Goal: Communication & Community: Answer question/provide support

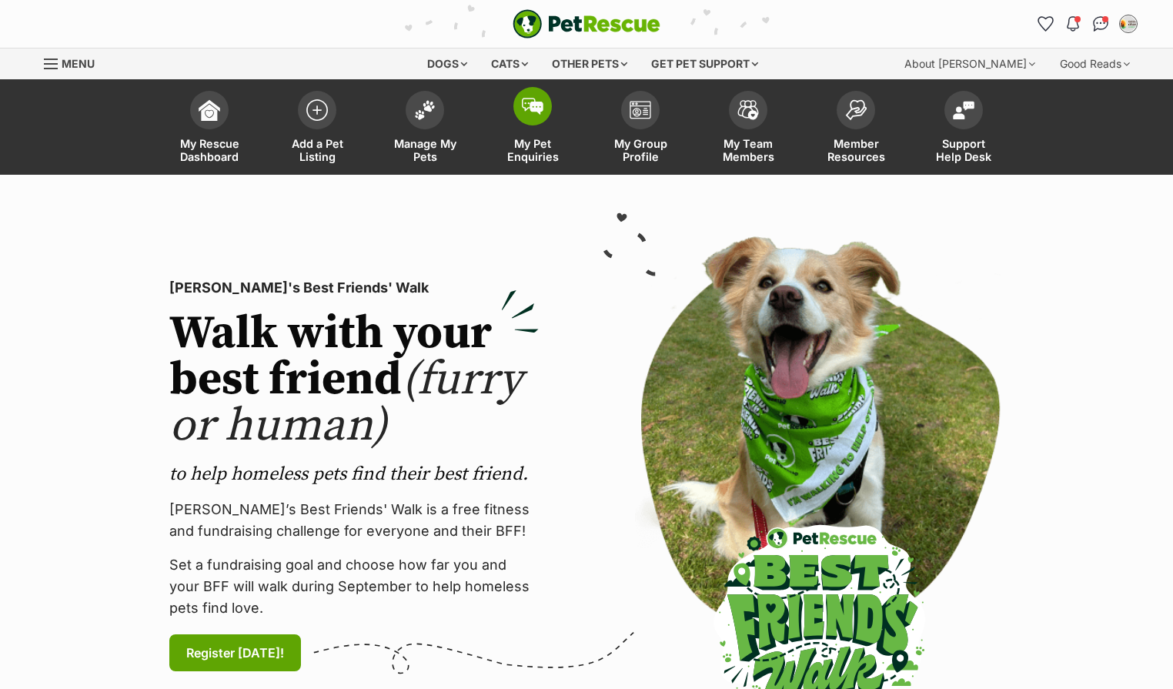
click at [533, 163] on span "My Pet Enquiries" at bounding box center [532, 150] width 69 height 26
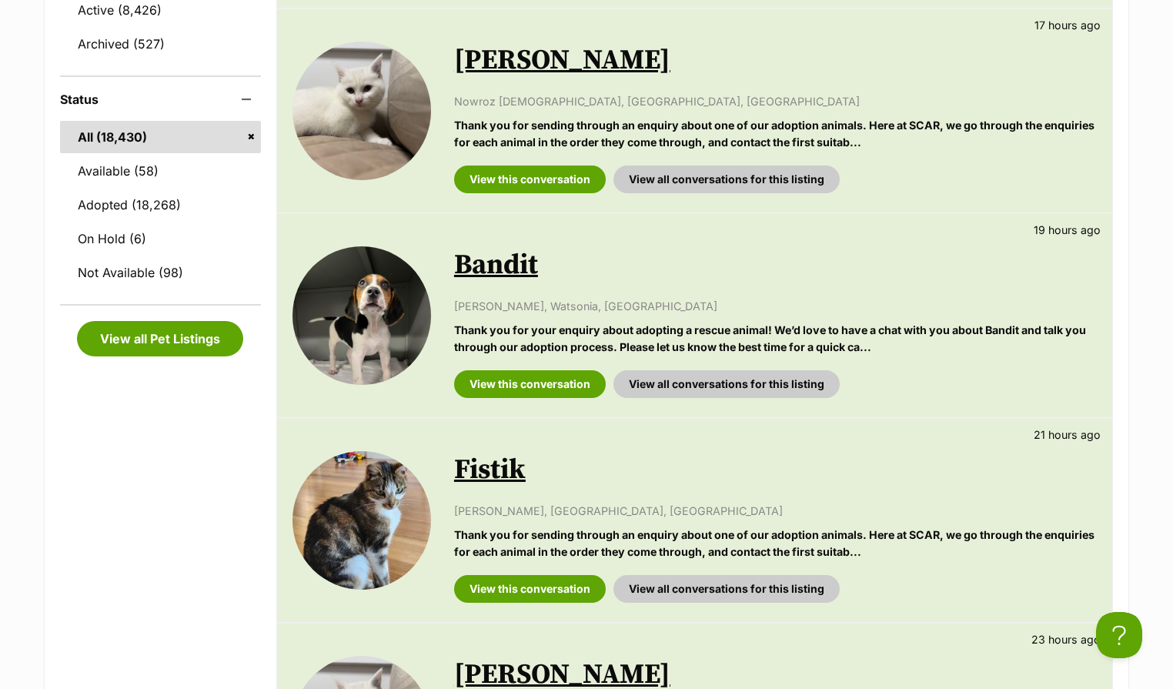
scroll to position [539, 0]
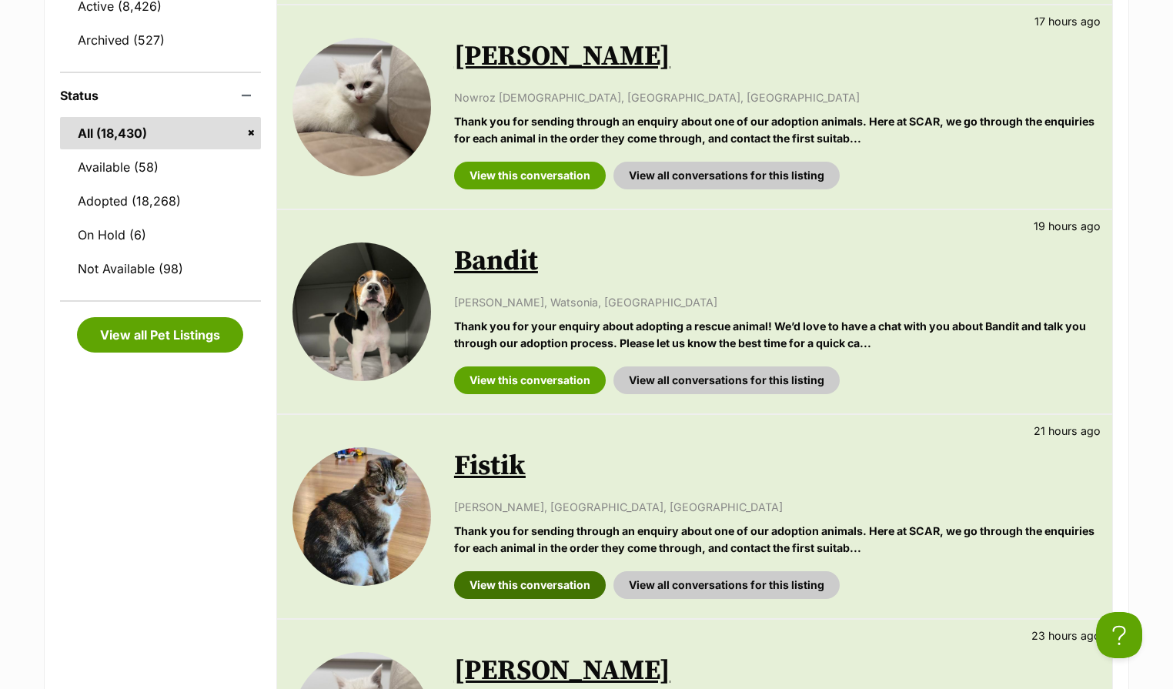
click at [535, 599] on link "View this conversation" at bounding box center [530, 585] width 152 height 28
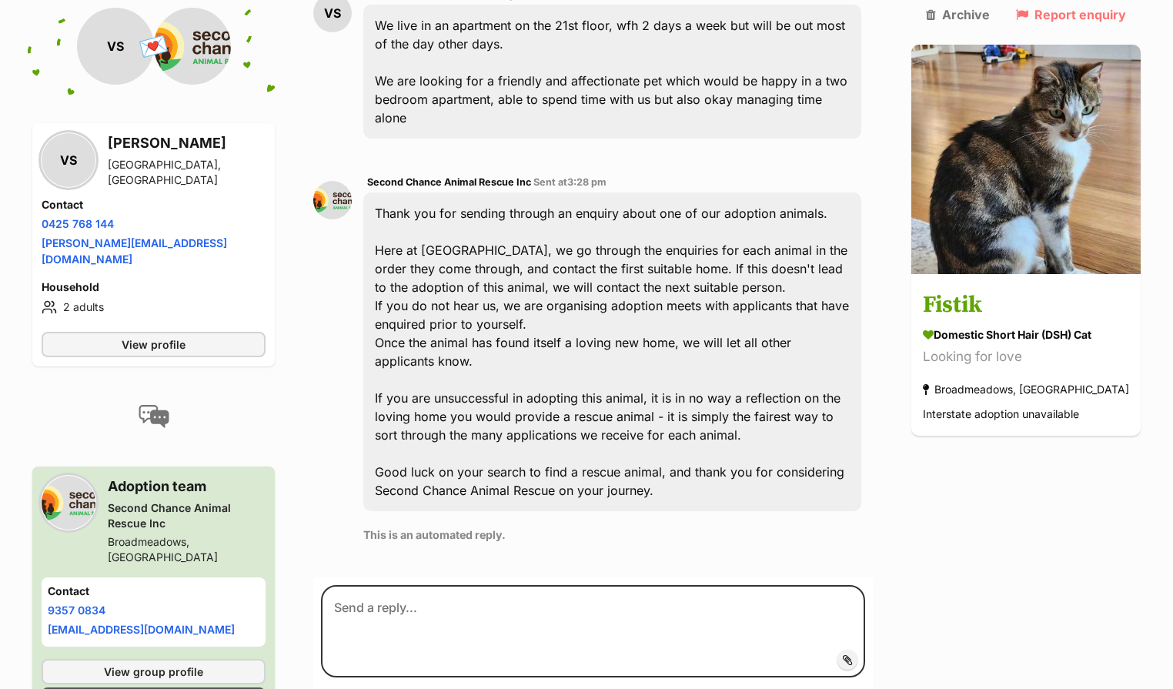
scroll to position [487, 0]
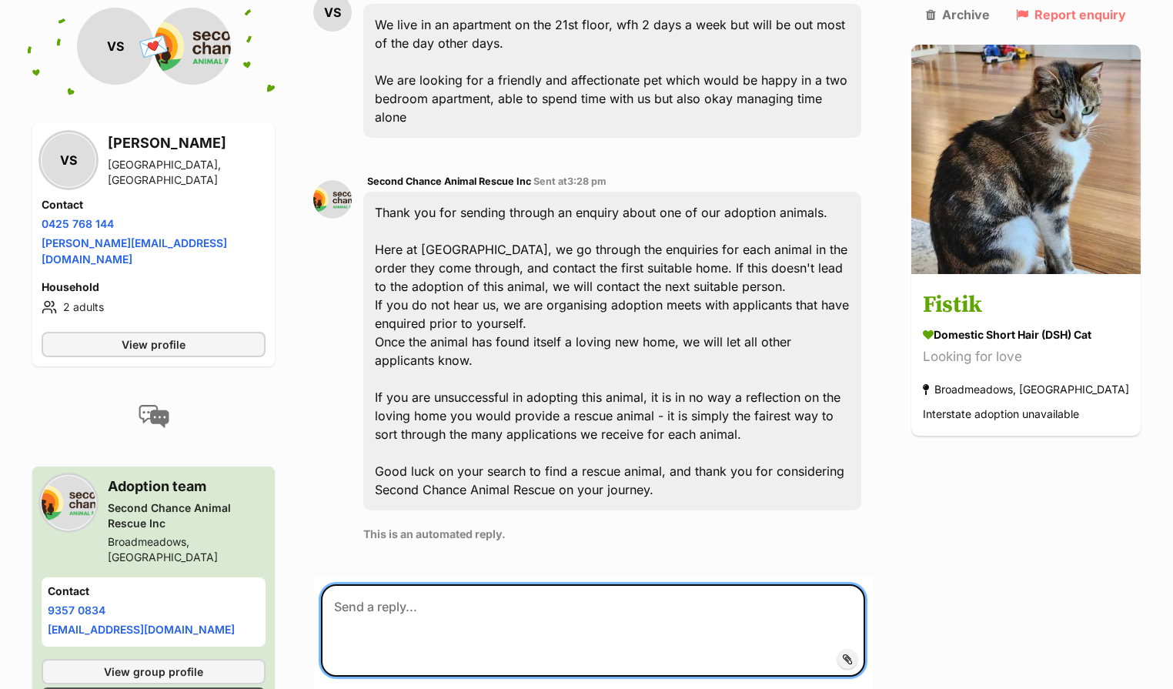
click at [439, 599] on textarea at bounding box center [593, 630] width 544 height 92
drag, startPoint x: 419, startPoint y: 610, endPoint x: 401, endPoint y: 619, distance: 20.3
click at [401, 619] on textarea at bounding box center [593, 630] width 544 height 92
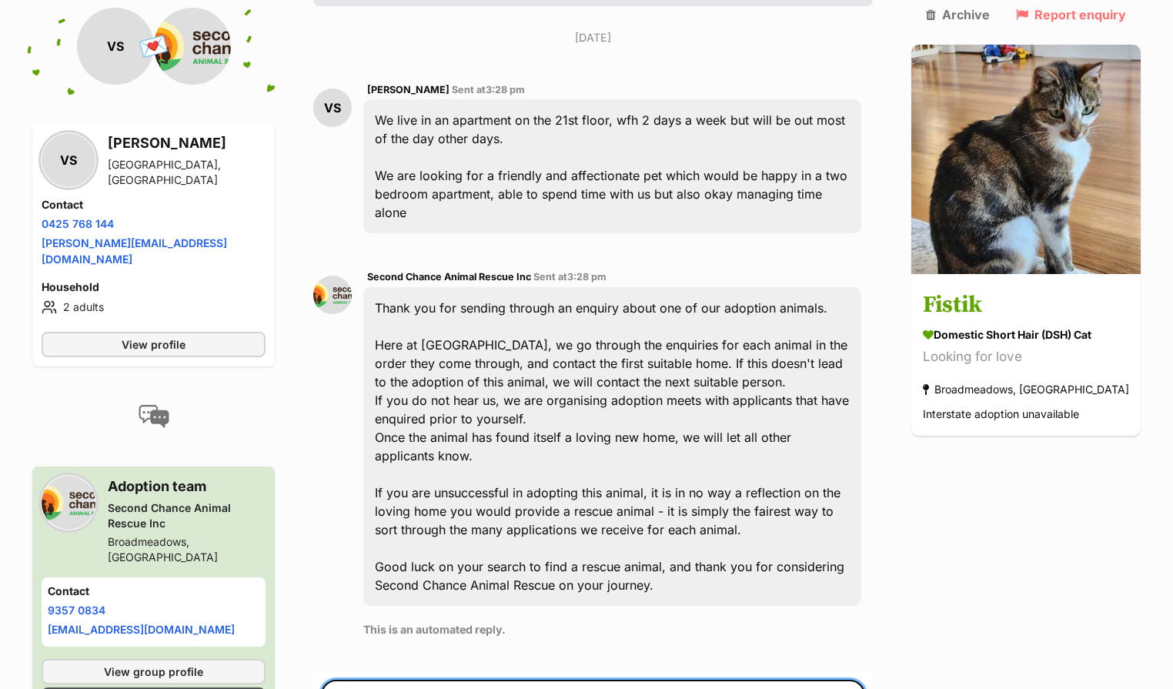
scroll to position [102, 0]
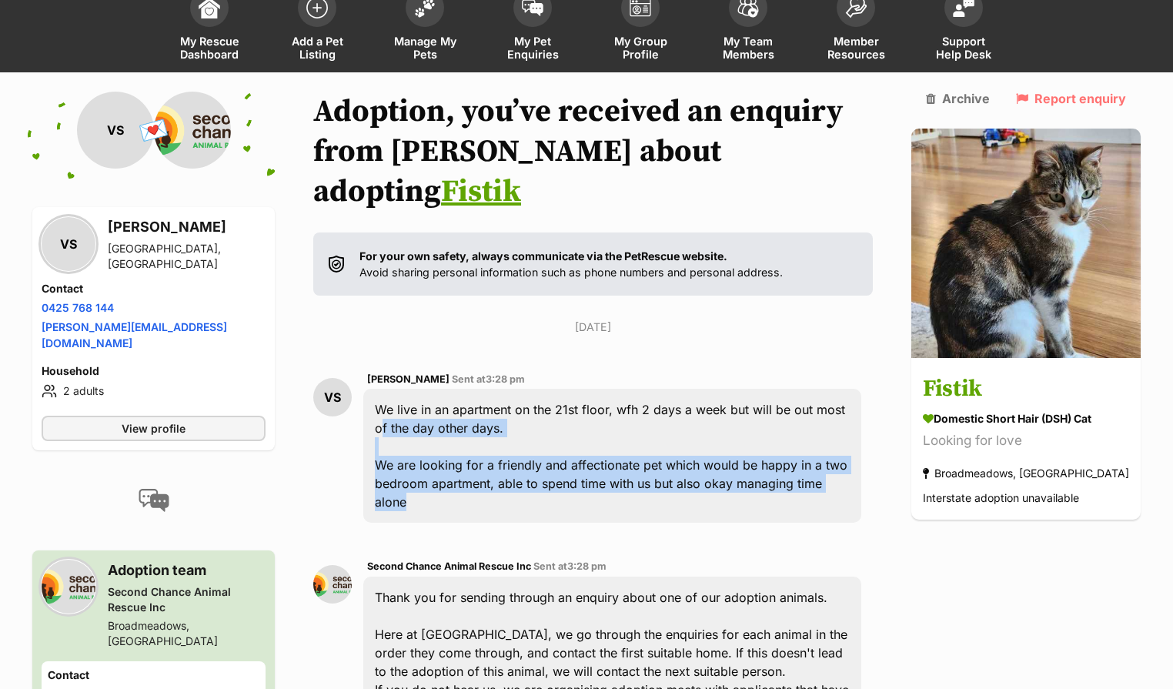
drag, startPoint x: 492, startPoint y: 479, endPoint x: 402, endPoint y: 401, distance: 118.9
click at [402, 401] on div "VS Vicki Smith Sent at 3:28 pm We live in an apartment on the 21st floor, wfh 2…" at bounding box center [592, 447] width 559 height 176
click at [489, 470] on div "We live in an apartment on the 21st floor, wfh 2 days a week but will be out mo…" at bounding box center [612, 456] width 498 height 134
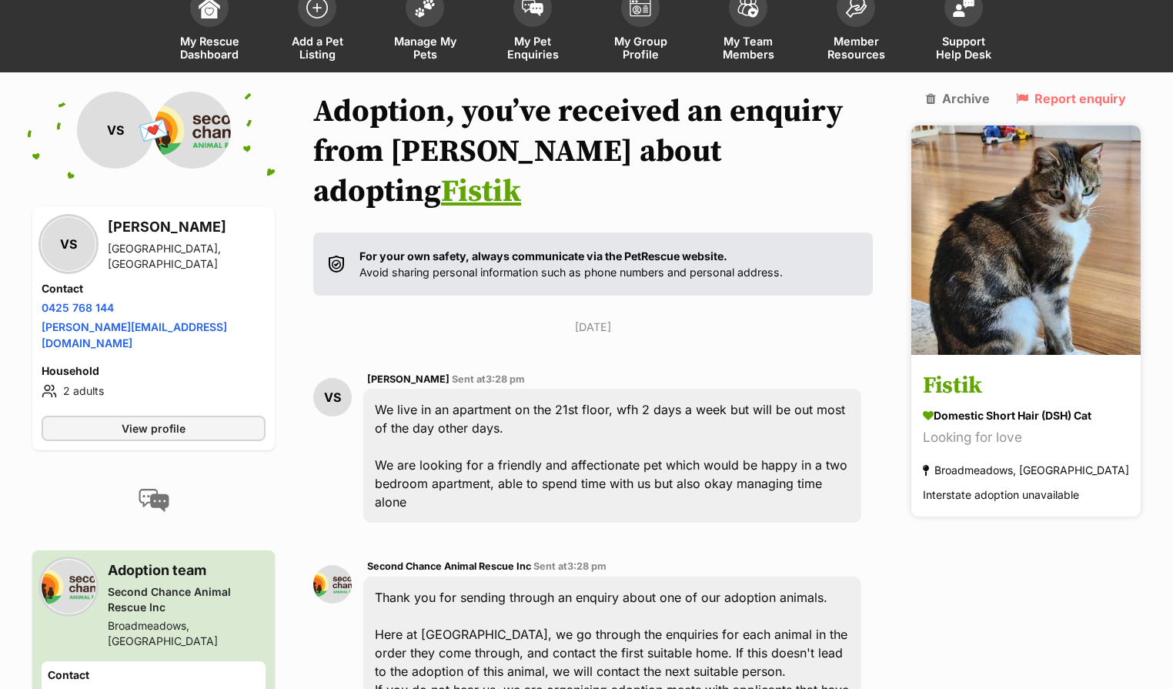
click at [975, 372] on h3 "Fistik" at bounding box center [1026, 386] width 206 height 35
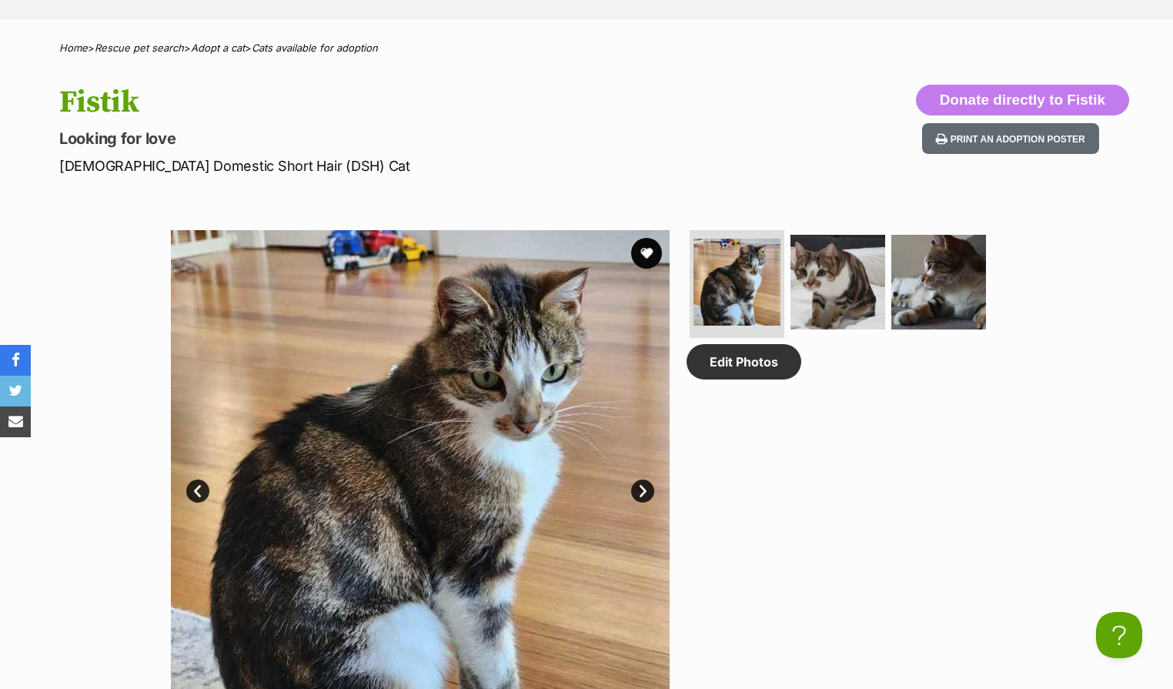
scroll to position [692, 0]
